Goal: Information Seeking & Learning: Learn about a topic

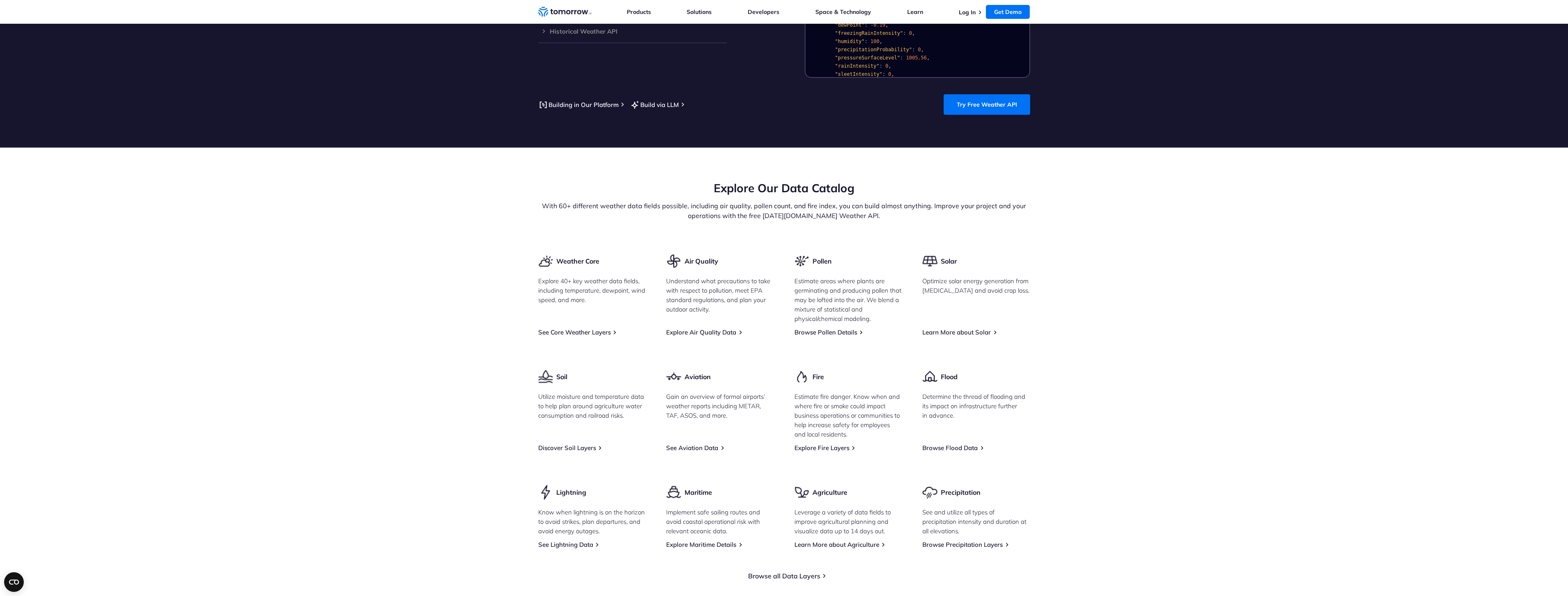
scroll to position [995, 0]
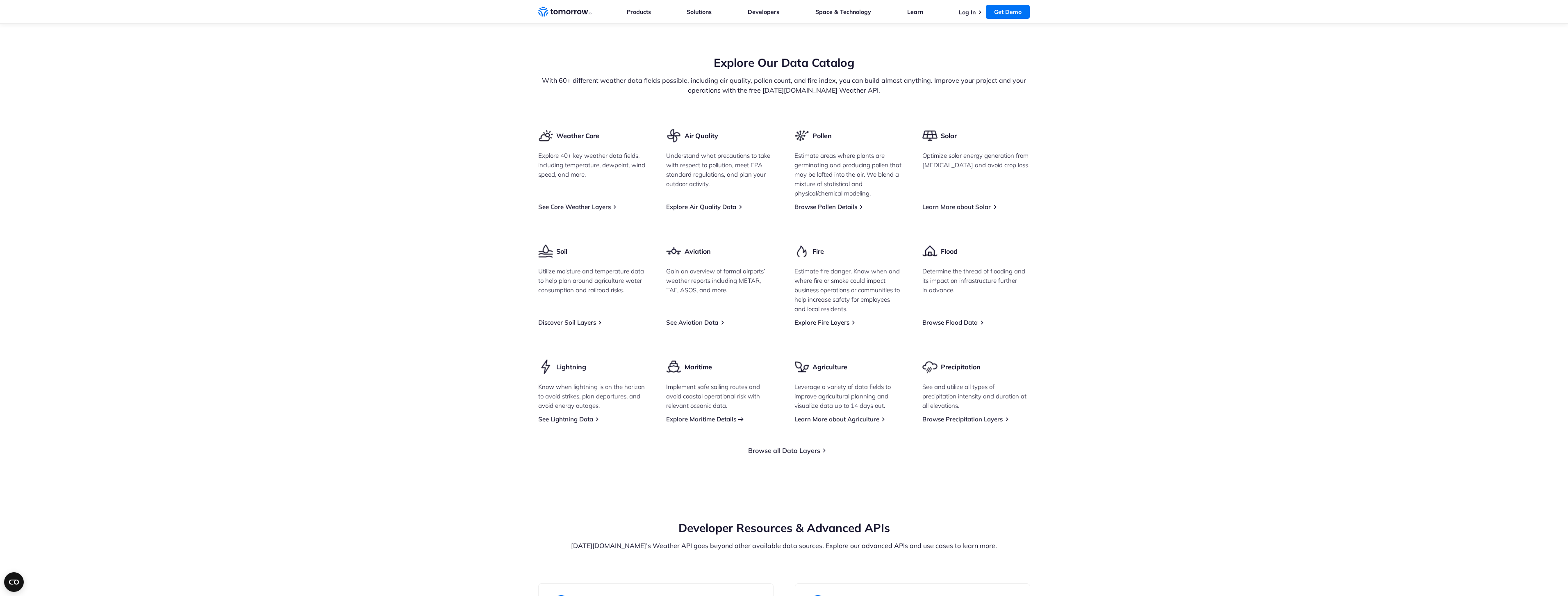
click at [695, 416] on link "Explore Maritime Details" at bounding box center [701, 419] width 70 height 8
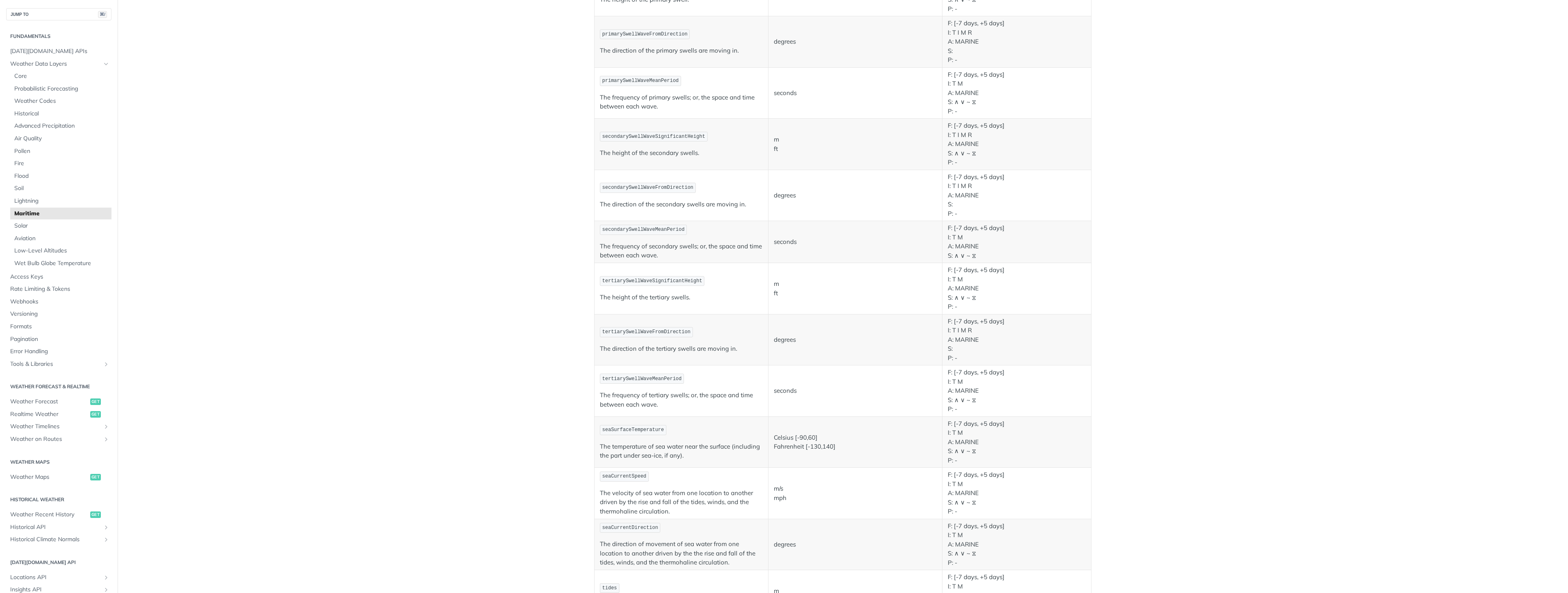
scroll to position [499, 0]
click at [31, 477] on span "Weather Maps" at bounding box center [49, 477] width 78 height 8
